Goal: Task Accomplishment & Management: Use online tool/utility

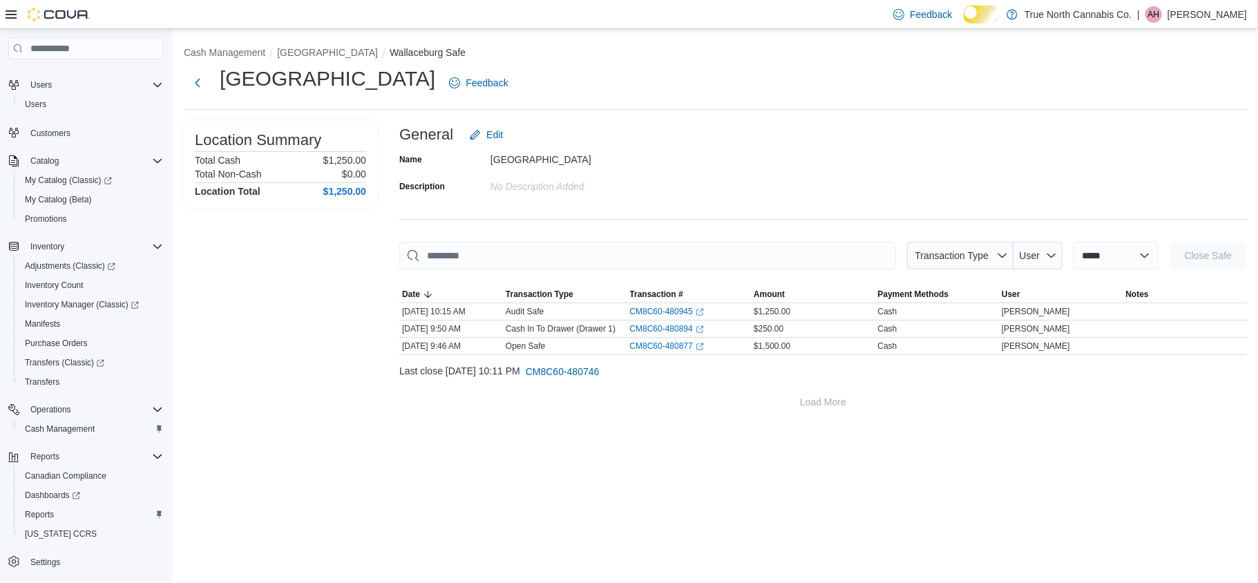
scroll to position [92, 0]
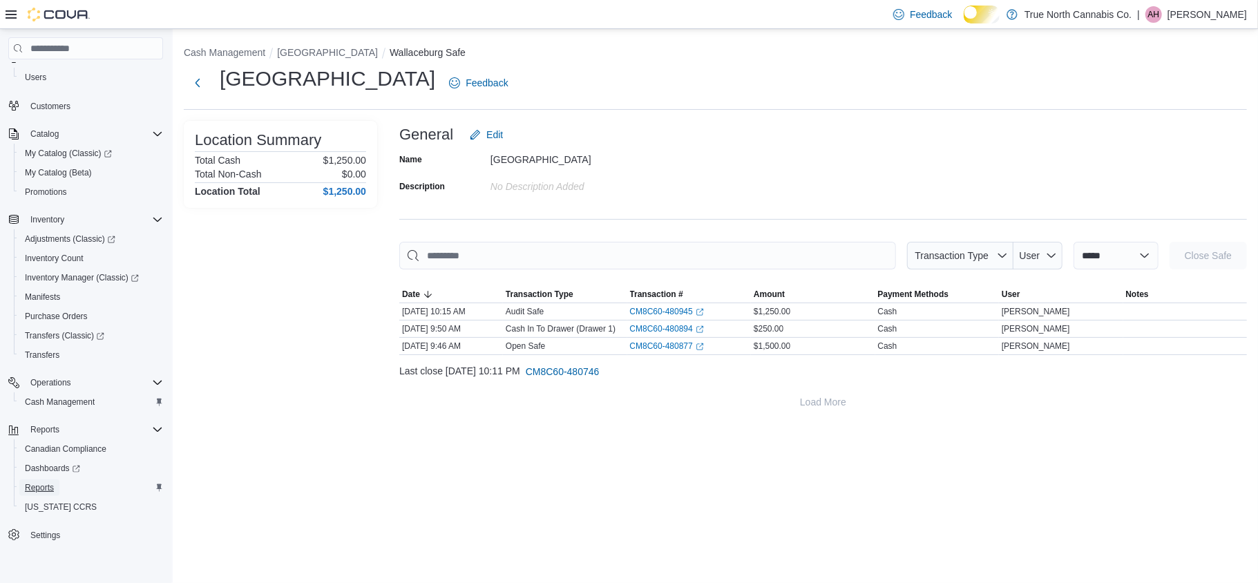
click at [51, 484] on span "Reports" at bounding box center [39, 487] width 29 height 11
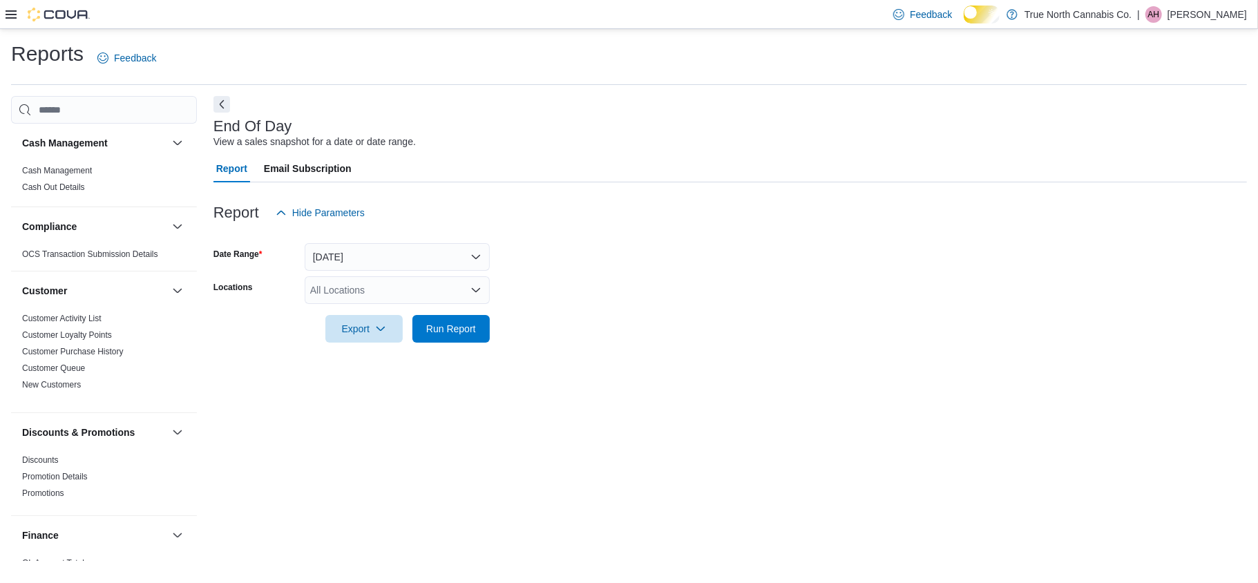
click at [373, 296] on div "All Locations" at bounding box center [397, 290] width 185 height 28
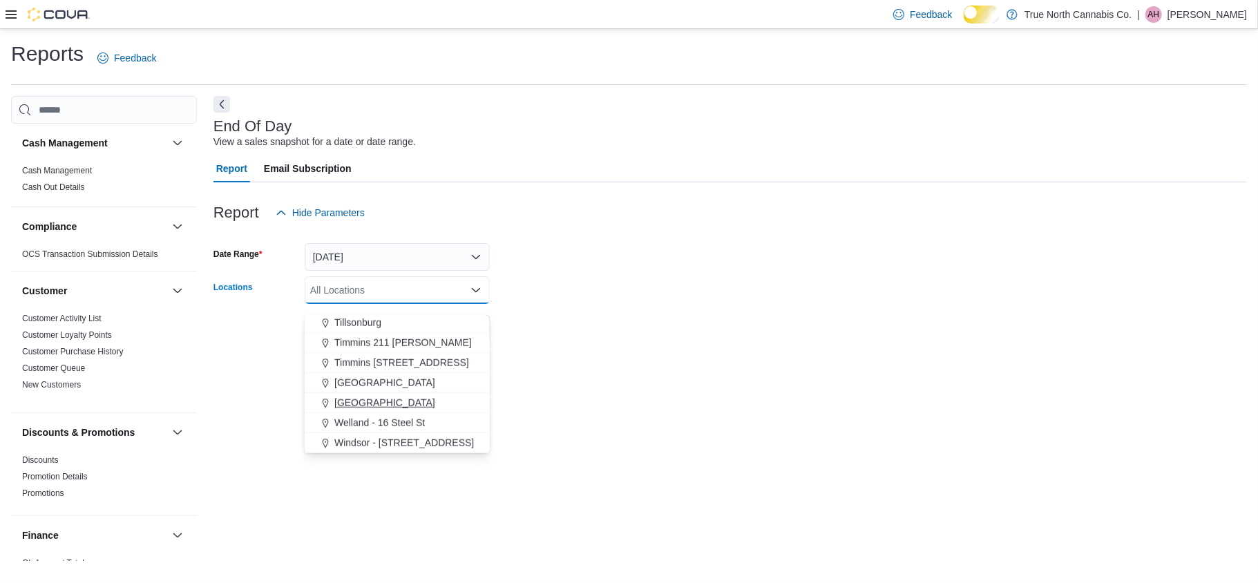
click at [388, 399] on span "[GEOGRAPHIC_DATA]" at bounding box center [384, 403] width 101 height 14
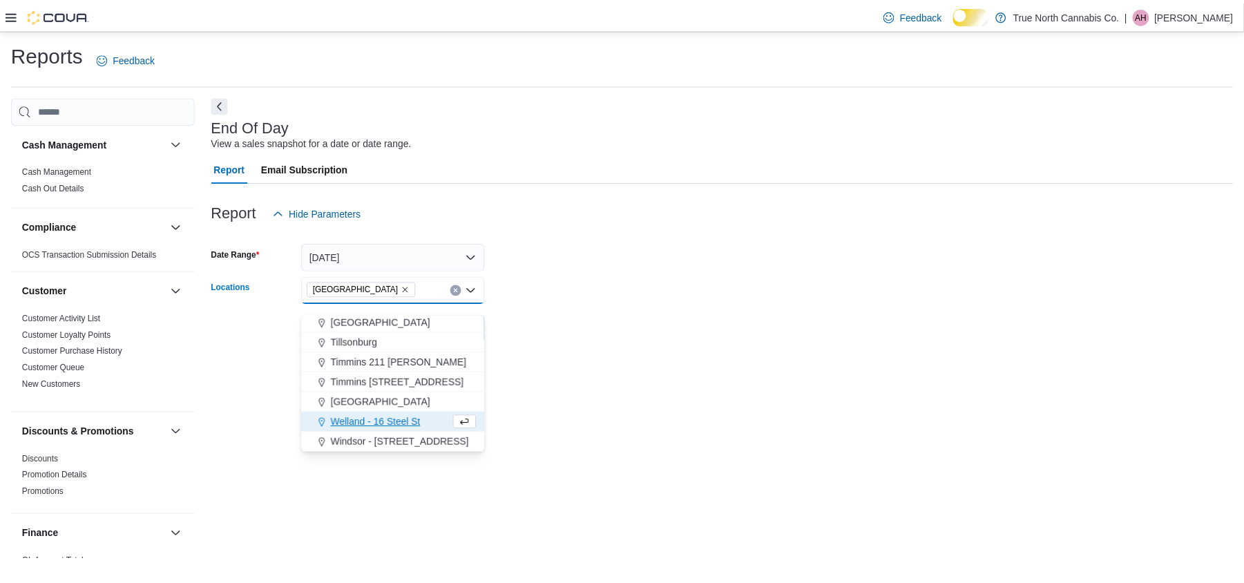
scroll to position [1004, 0]
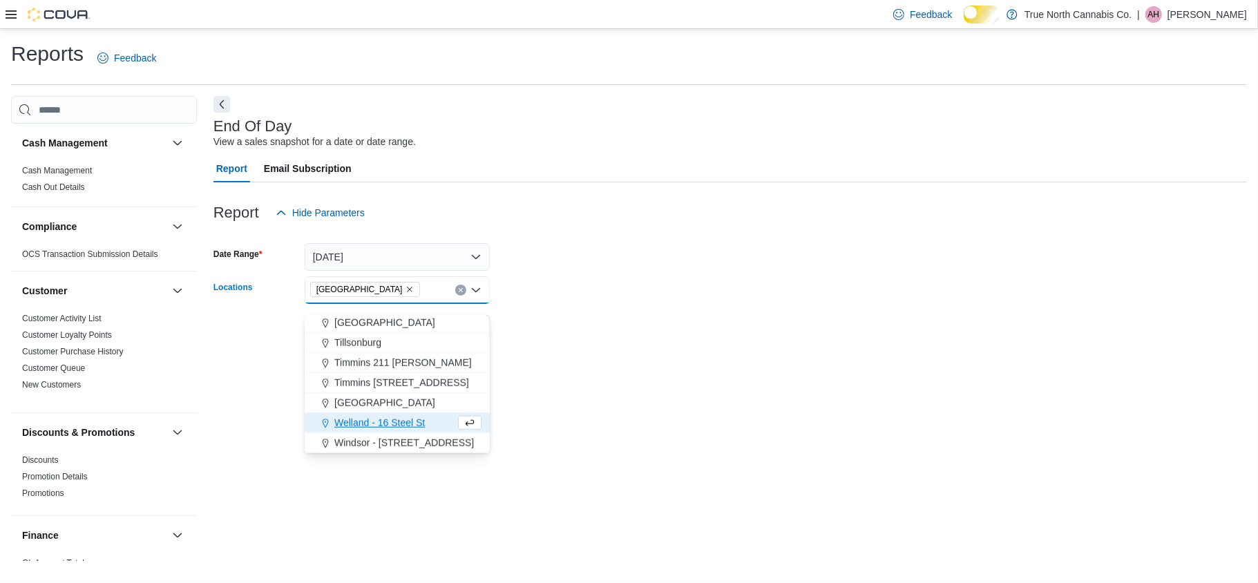
click at [613, 288] on form "Date Range Today Locations Wallaceburg Combo box. Selected. Wallaceburg. Press …" at bounding box center [730, 285] width 1034 height 116
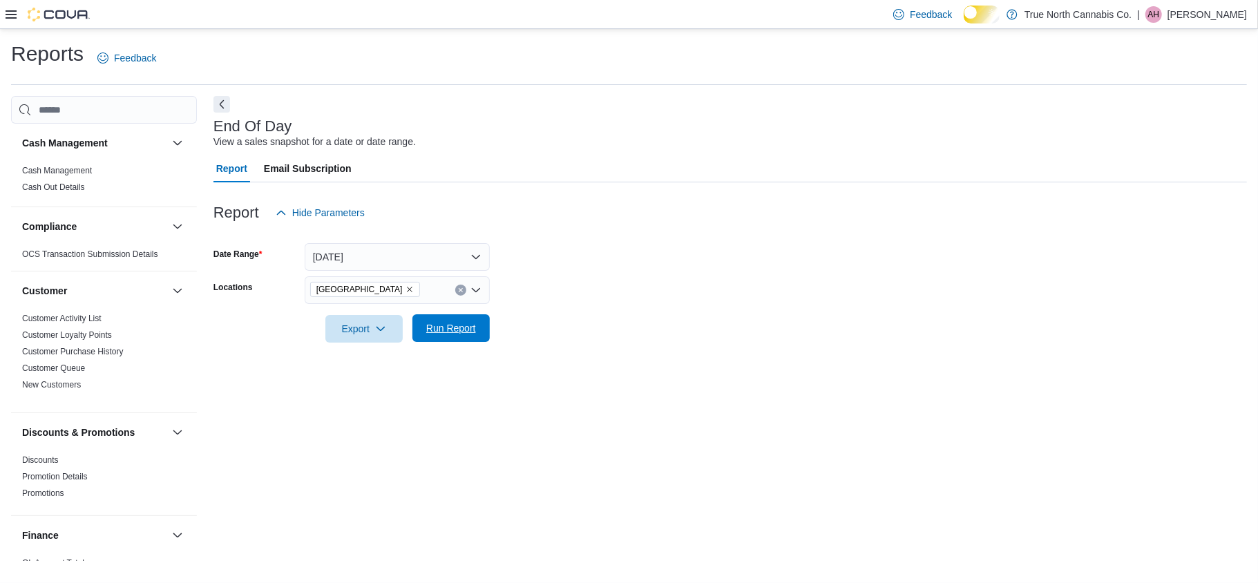
click at [445, 342] on span "Run Report" at bounding box center [451, 328] width 61 height 28
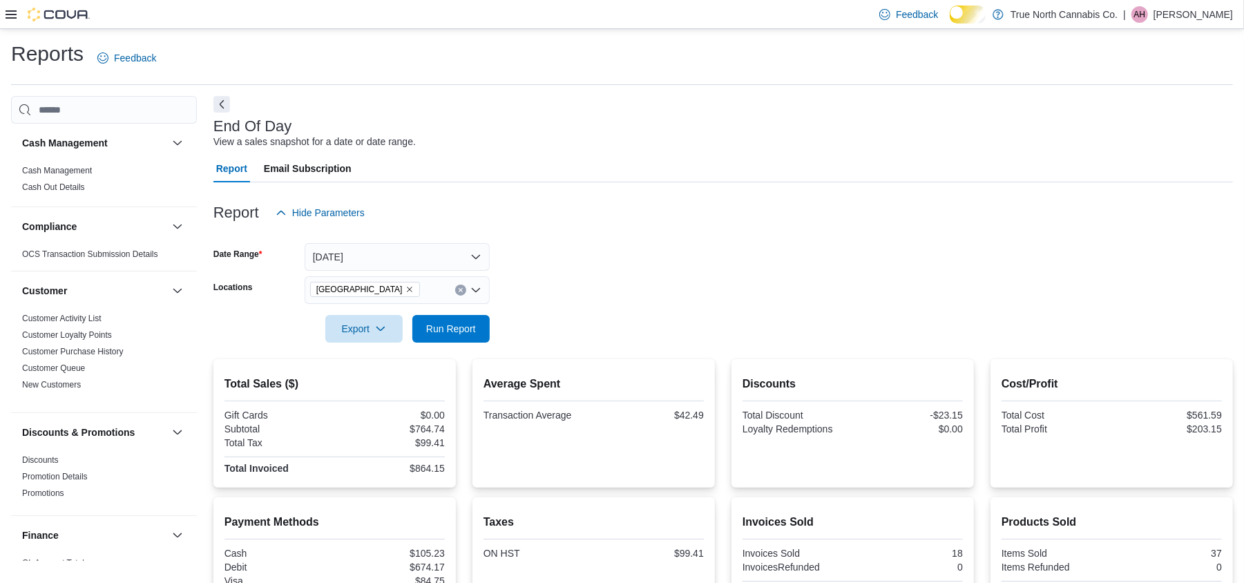
click at [614, 149] on div "End Of Day View a sales snapshot for a date or date range." at bounding box center [719, 133] width 1013 height 31
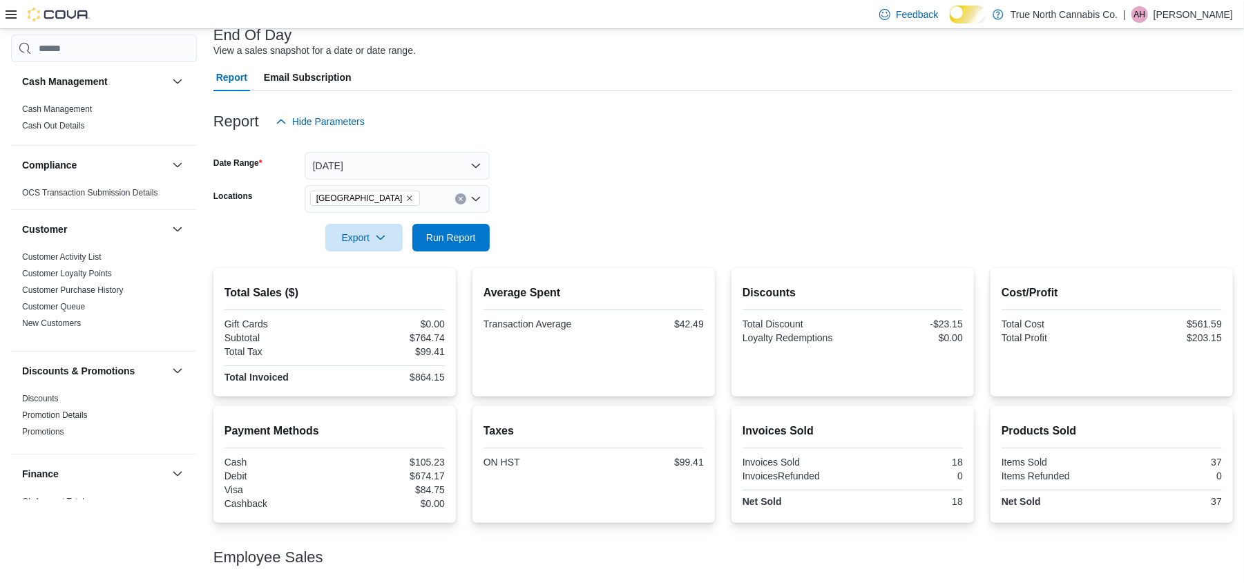
scroll to position [200, 0]
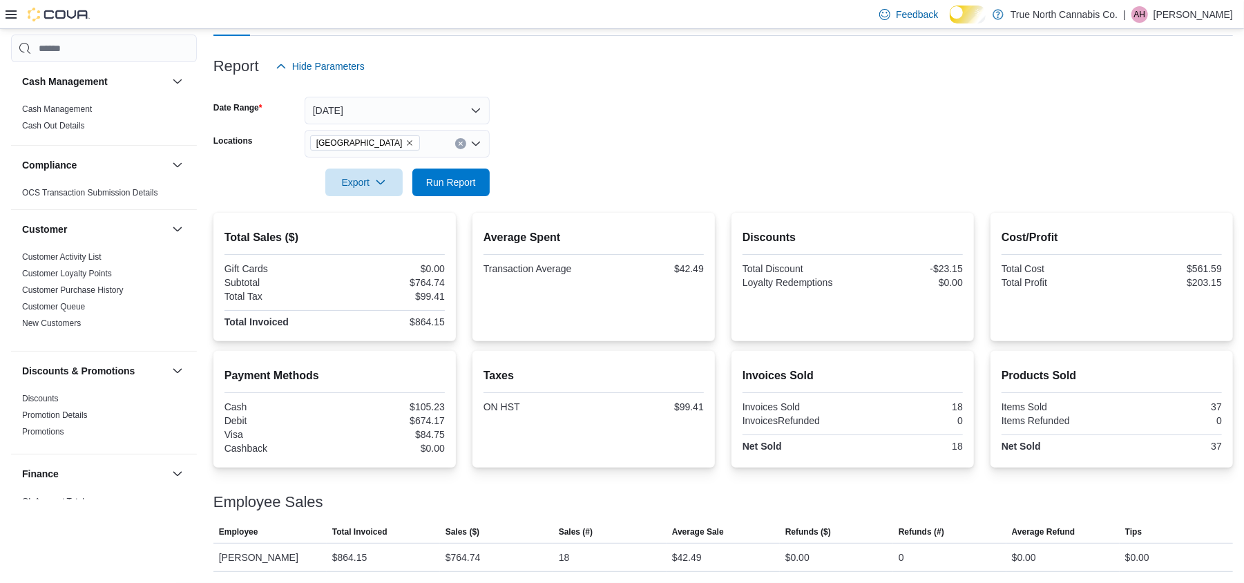
click at [801, 103] on form "Date Range Today Locations Wallaceburg Export Run Report" at bounding box center [723, 138] width 1020 height 116
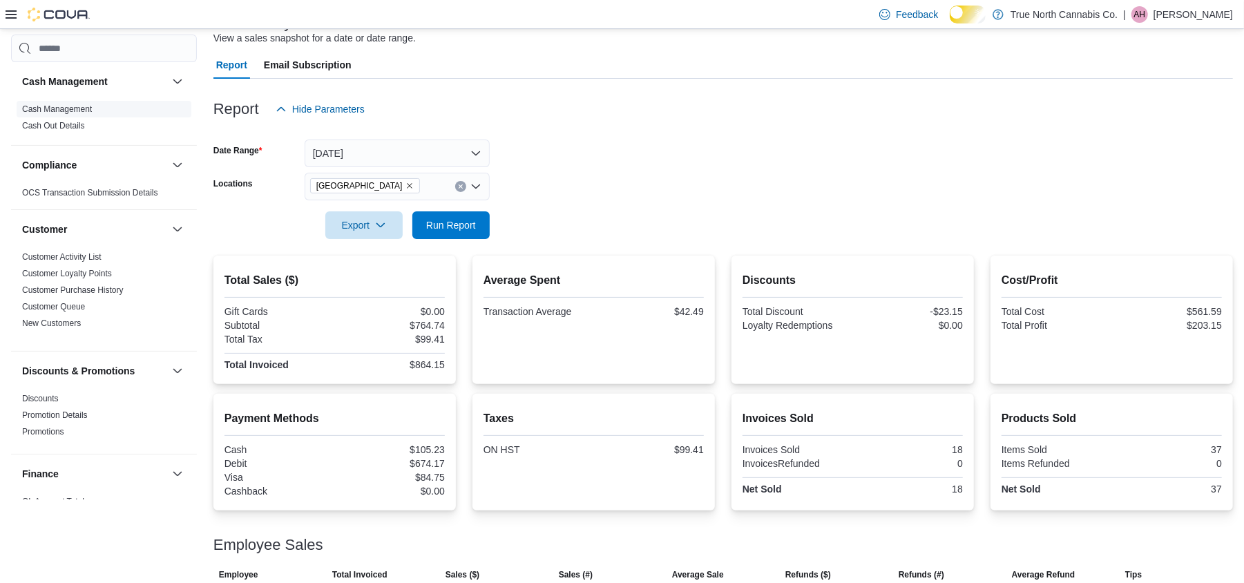
scroll to position [0, 0]
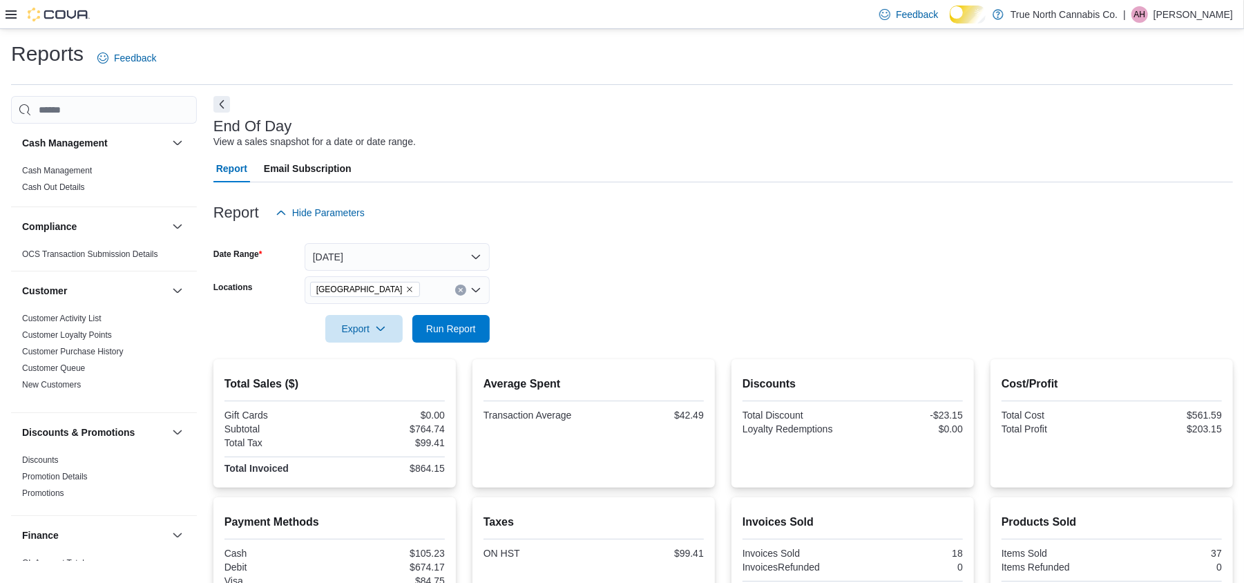
click at [10, 19] on icon at bounding box center [11, 14] width 11 height 11
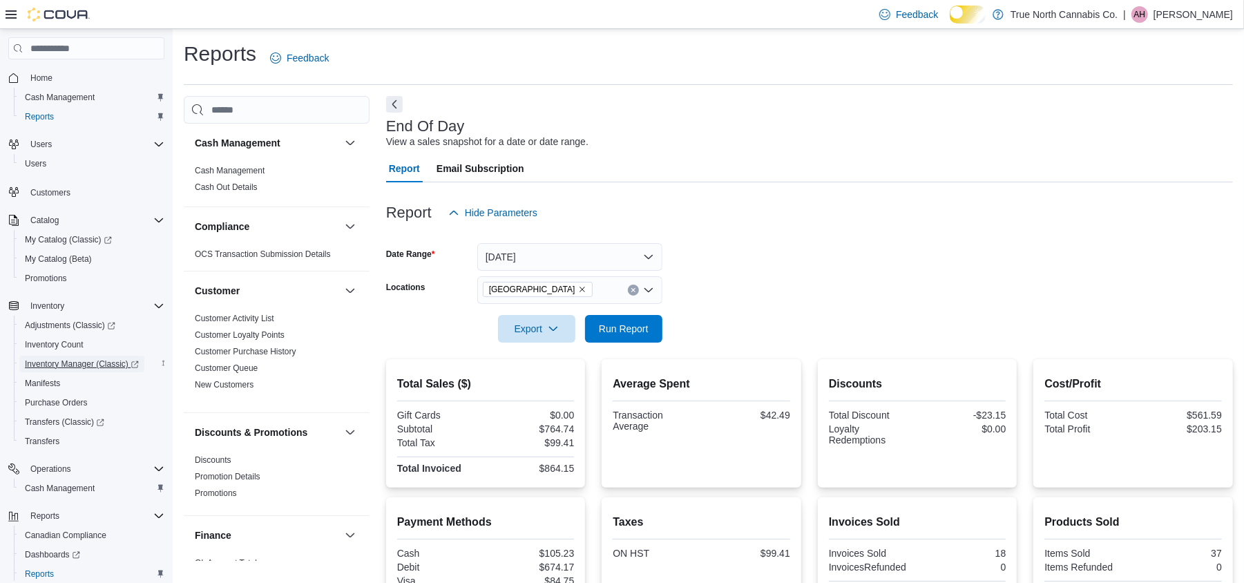
click at [120, 369] on span "Inventory Manager (Classic)" at bounding box center [82, 364] width 114 height 11
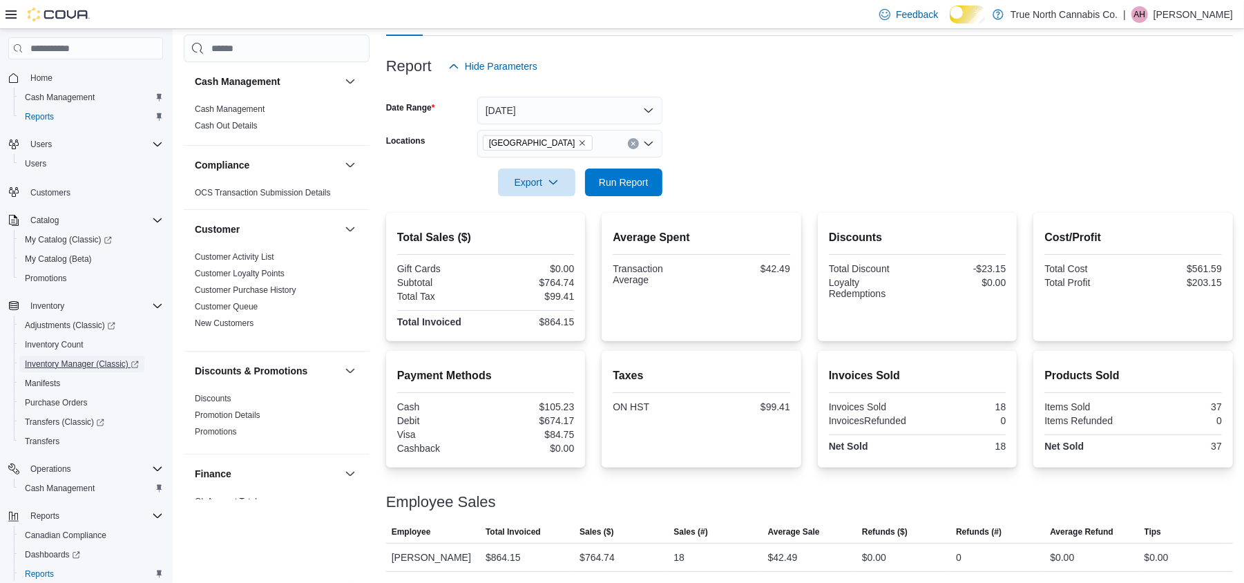
scroll to position [200, 0]
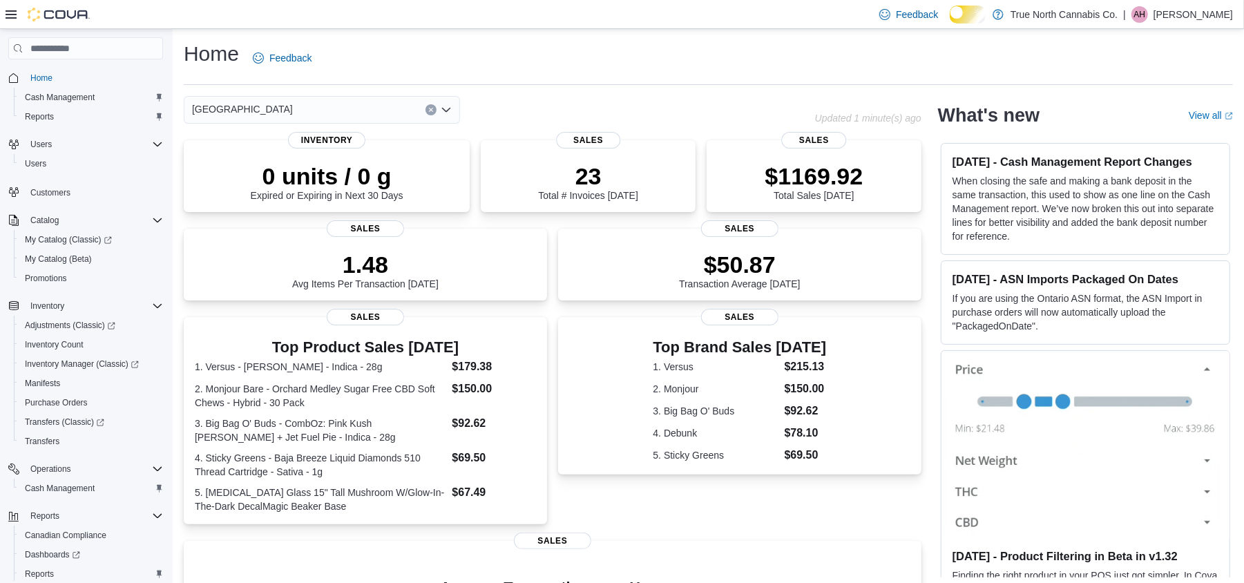
click at [587, 85] on div "Home Feedback" at bounding box center [708, 62] width 1049 height 45
